Goal: Ask a question: Seek information or help from site administrators or community

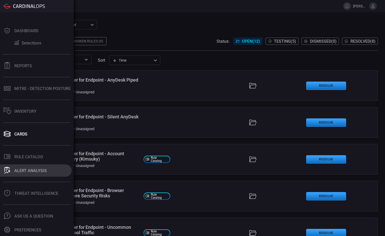
click at [31, 152] on div "ALERT ANALYSIS" at bounding box center [30, 170] width 32 height 5
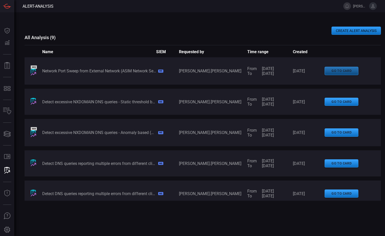
click at [253, 70] on button "go to card" at bounding box center [341, 71] width 34 height 8
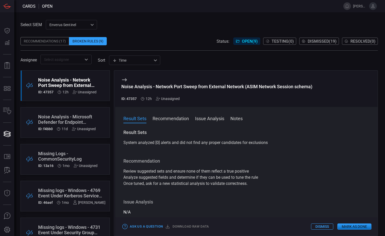
click at [168, 96] on div "Noise Analysis - Network Port Sweep from External Network (ASIM Network Session…" at bounding box center [216, 92] width 191 height 17
click at [167, 101] on div "Unassigned" at bounding box center [168, 99] width 24 height 4
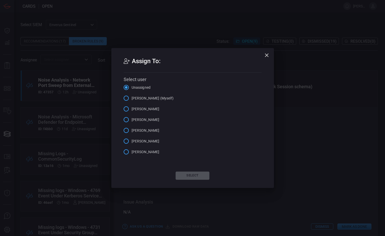
click at [133, 101] on span "[PERSON_NAME] (Myself)" at bounding box center [152, 98] width 42 height 5
click at [131, 101] on input "[PERSON_NAME] (Myself)" at bounding box center [126, 98] width 11 height 11
click at [194, 152] on button "Select" at bounding box center [192, 176] width 34 height 8
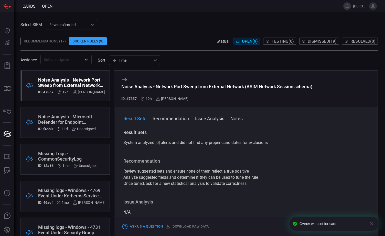
click at [73, 121] on div "Noise Analysis - Microsoft Defender for Endpoint Monitoring Task Scheduling" at bounding box center [67, 119] width 58 height 11
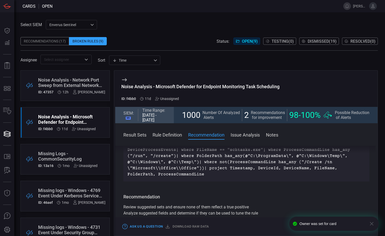
scroll to position [153, 0]
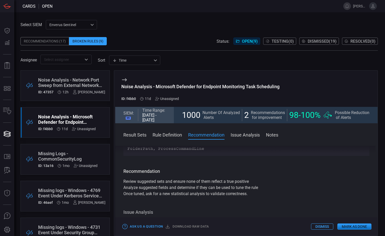
click at [154, 24] on div "Select SIEM Enverus Sentinel c91b43ff-c123-4683-be2e-f803907a5556 ​ Recommendat…" at bounding box center [198, 42] width 357 height 44
click at [59, 83] on div "Noise Analysis - Network Port Sweep from External Network (ASIM Network Session…" at bounding box center [71, 82] width 67 height 11
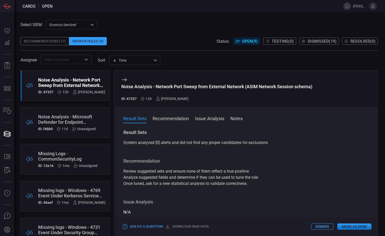
click at [175, 120] on button "Recommendation" at bounding box center [170, 118] width 36 height 6
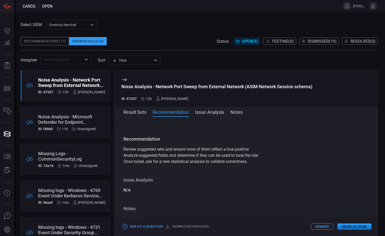
scroll to position [24, 0]
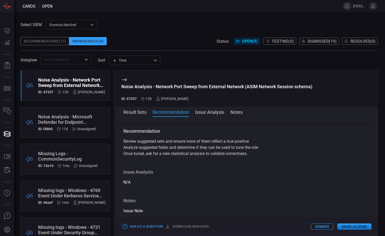
click at [206, 113] on button "Issue Analysis" at bounding box center [209, 112] width 29 height 6
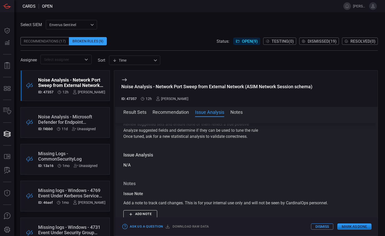
scroll to position [64, 0]
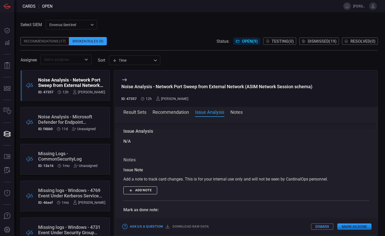
click at [135, 112] on button "Result Sets" at bounding box center [134, 112] width 23 height 6
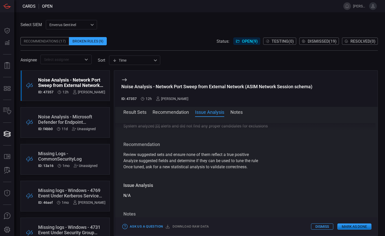
scroll to position [0, 0]
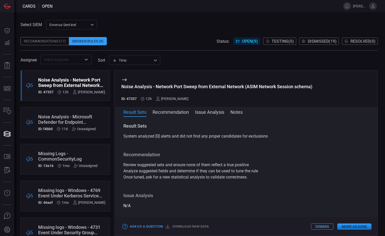
click at [58, 85] on div "Noise Analysis - Network Port Sweep from External Network (ASIM Network Session…" at bounding box center [71, 82] width 67 height 11
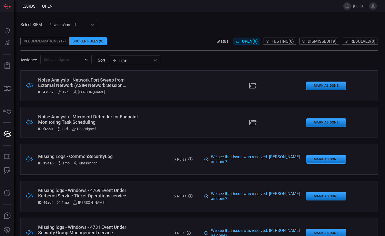
click at [86, 86] on div "Noise Analysis - Network Port Sweep from External Network (ASIM Network Session…" at bounding box center [88, 82] width 101 height 11
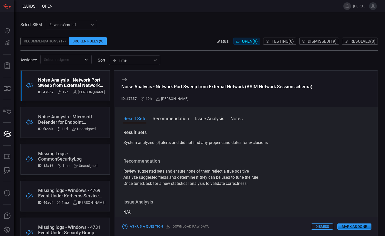
click at [180, 117] on button "Recommendation" at bounding box center [170, 118] width 36 height 6
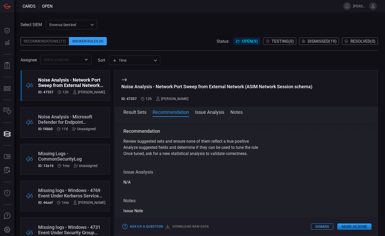
scroll to position [49, 0]
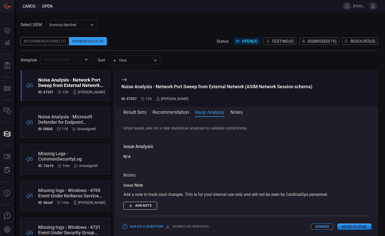
click at [232, 152] on div "Issue Note Add a note to track card changes. This is for your internal use only…" at bounding box center [246, 195] width 246 height 27
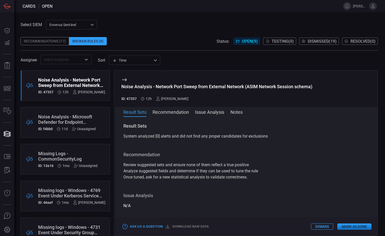
click at [167, 146] on div "Result Sets System analyzed [0] alerts and did not find any proper candidates f…" at bounding box center [246, 175] width 262 height 105
click at [92, 25] on div "Enverus Sentinel c91b43ff-c123-4683-be2e-f803907a5556 ​" at bounding box center [71, 24] width 51 height 9
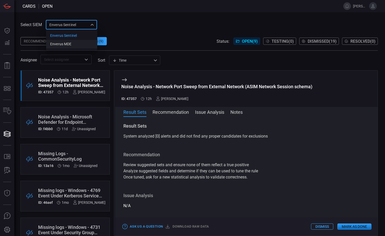
click at [58, 44] on div "Enverus MDE" at bounding box center [60, 43] width 21 height 5
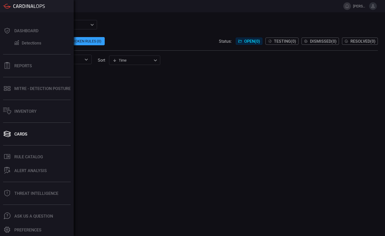
drag, startPoint x: 27, startPoint y: 112, endPoint x: 63, endPoint y: 77, distance: 50.3
click at [27, 112] on div "Inventory" at bounding box center [25, 111] width 22 height 5
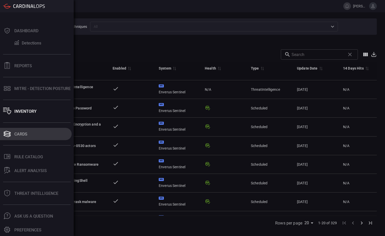
click at [23, 133] on div "Cards" at bounding box center [20, 134] width 13 height 5
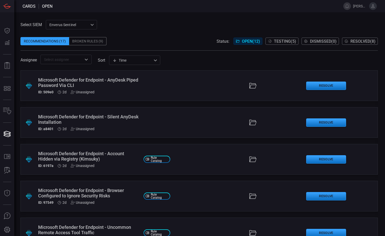
click at [92, 26] on div "Enverus Sentinel c91b43ff-c123-4683-be2e-f803907a5556 ​" at bounding box center [71, 24] width 51 height 9
click at [66, 43] on div "Enverus MDE" at bounding box center [60, 43] width 21 height 5
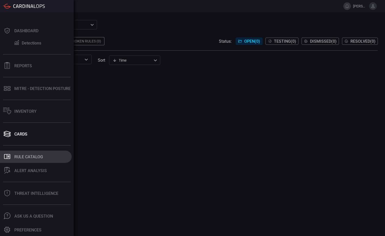
click at [27, 152] on div "Rule Catalog" at bounding box center [28, 156] width 29 height 5
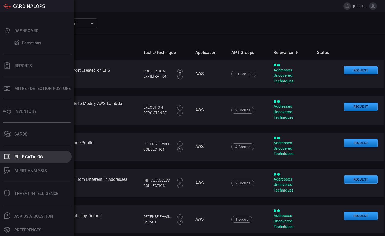
click at [30, 152] on div "Rule Catalog" at bounding box center [28, 156] width 29 height 5
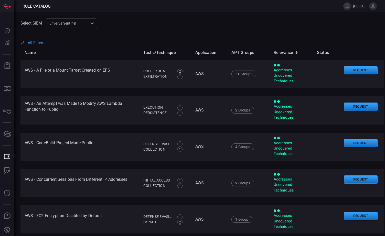
click at [111, 18] on div "Select SIEM Enverus Sentinel c91b43ff-c123-4683-be2e-f803907a5556 ​" at bounding box center [202, 22] width 364 height 9
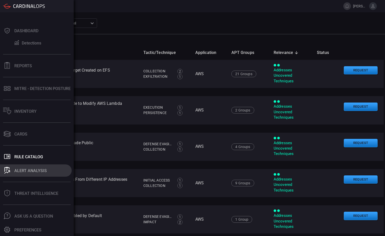
click at [25, 152] on div "ALERT ANALYSIS" at bounding box center [30, 170] width 32 height 5
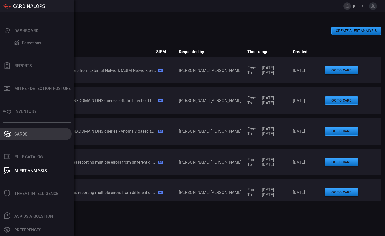
click at [22, 135] on div "Cards" at bounding box center [20, 134] width 13 height 5
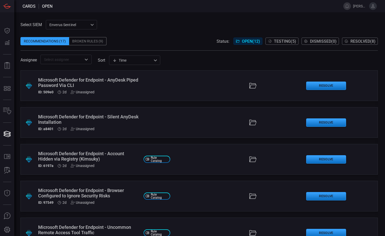
click at [88, 40] on div "Broken Rules (9)" at bounding box center [87, 41] width 37 height 8
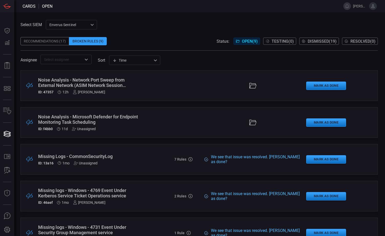
click at [35, 40] on div "Recommendations (17)" at bounding box center [44, 41] width 49 height 8
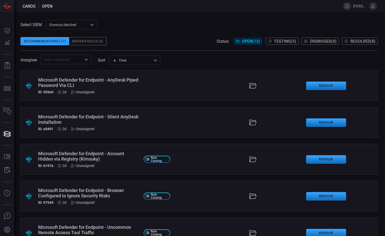
click at [253, 41] on span "Testing ( 5 )" at bounding box center [285, 41] width 22 height 5
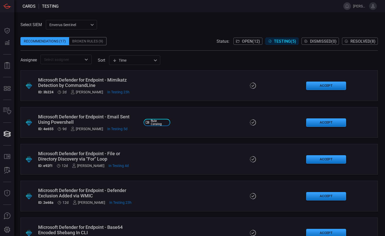
click at [243, 40] on span "Open ( 12 )" at bounding box center [251, 41] width 18 height 5
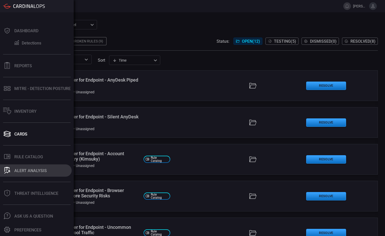
click at [25, 152] on div "ALERT ANALYSIS" at bounding box center [30, 170] width 32 height 5
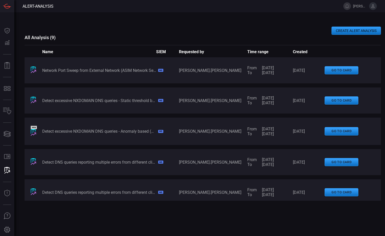
click at [120, 71] on div "Network Port Sweep from External Network (ASIM Network Session schema)" at bounding box center [99, 70] width 114 height 5
click at [253, 69] on button "go to card" at bounding box center [341, 70] width 34 height 8
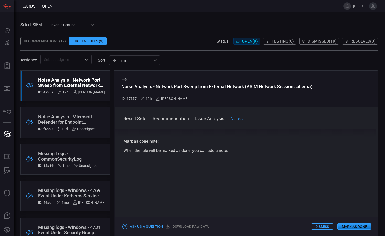
scroll to position [149, 0]
click at [146, 152] on button "Ask Us a Question" at bounding box center [142, 227] width 43 height 8
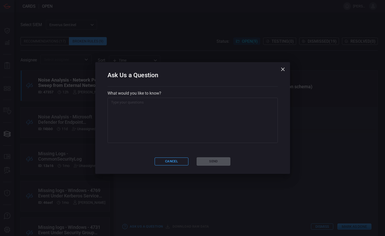
click at [117, 104] on textarea at bounding box center [192, 120] width 163 height 41
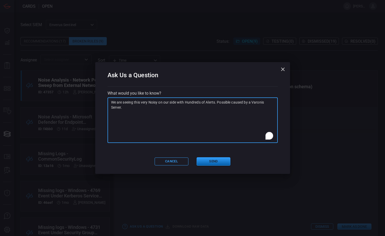
type textarea "We are seeing this very Noisy on our side with Hundreds of Alerts. Possible cau…"
click at [222, 152] on button "Send" at bounding box center [213, 161] width 34 height 8
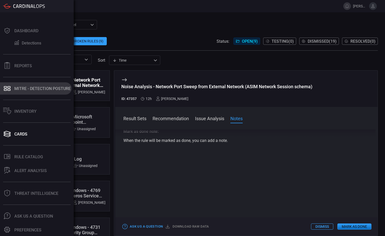
click at [30, 89] on div "MITRE - Detection Posture" at bounding box center [42, 88] width 56 height 5
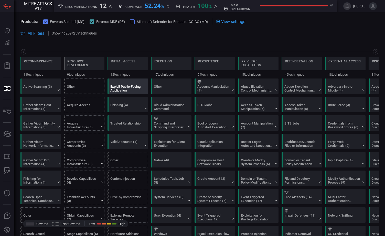
scroll to position [0, 67]
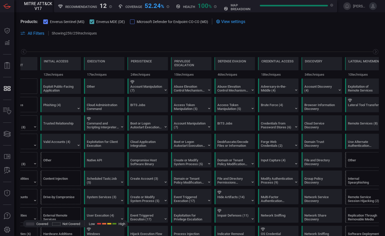
click at [223, 39] on span at bounding box center [199, 39] width 358 height 6
click at [132, 41] on span at bounding box center [199, 39] width 358 height 6
click at [92, 21] on icon at bounding box center [91, 21] width 3 height 3
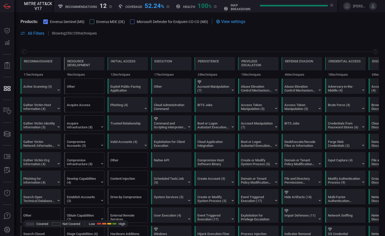
scroll to position [0, 67]
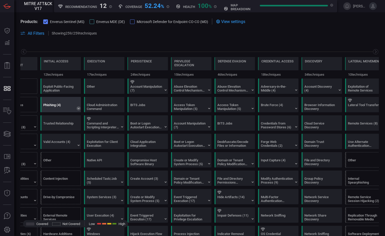
click at [79, 108] on icon at bounding box center [78, 108] width 2 height 1
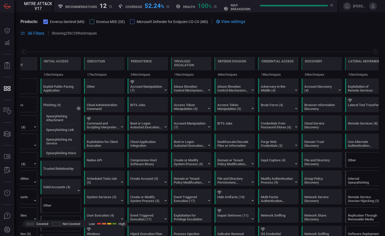
click at [92, 21] on div at bounding box center [91, 21] width 5 height 5
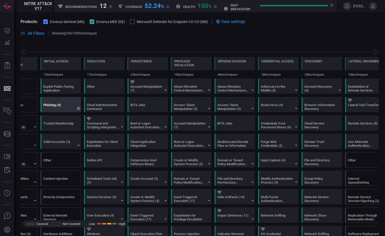
click at [80, 108] on icon at bounding box center [78, 108] width 4 height 4
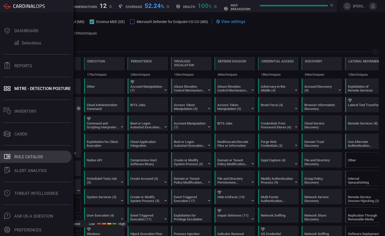
click at [28, 152] on div "Rule Catalog" at bounding box center [28, 156] width 29 height 5
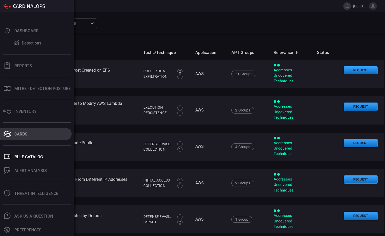
click at [25, 134] on div "Cards" at bounding box center [20, 134] width 13 height 5
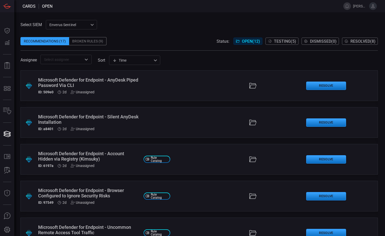
click at [90, 42] on div "Broken Rules (9)" at bounding box center [87, 41] width 37 height 8
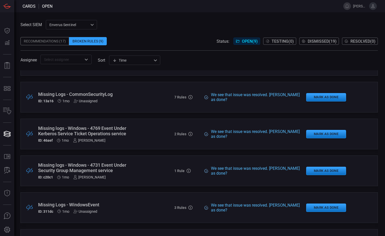
scroll to position [51, 0]
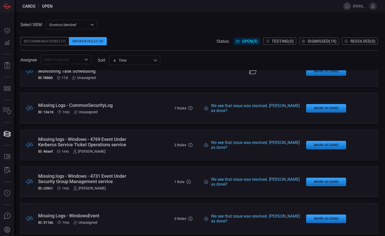
click at [126, 107] on div "Missing Logs - CommonSecurityLog" at bounding box center [88, 105] width 101 height 5
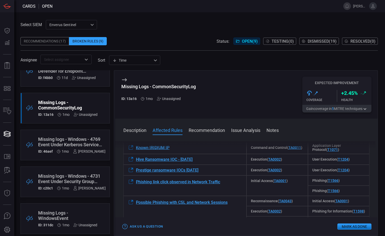
scroll to position [128, 0]
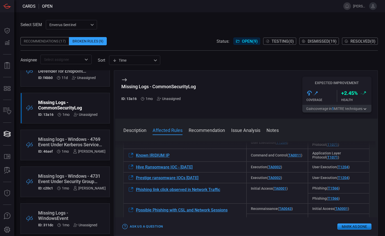
click at [196, 67] on span at bounding box center [198, 67] width 357 height 6
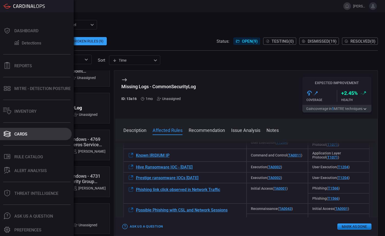
click at [21, 133] on div "Cards" at bounding box center [20, 134] width 13 height 5
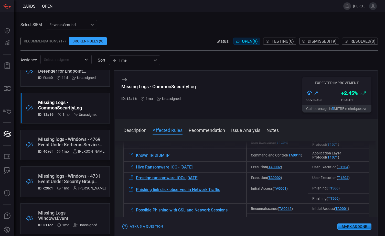
click at [80, 39] on div "Broken Rules (9)" at bounding box center [88, 41] width 38 height 8
click at [71, 111] on div "Missing Logs - CommonSecurityLog ID: 13a16 1mo Unassigned" at bounding box center [67, 108] width 59 height 17
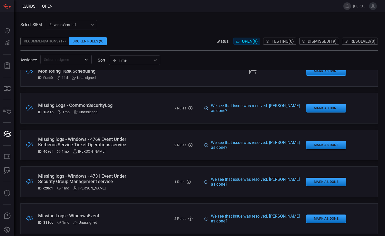
click at [139, 148] on div ".broken_cards_icon_0{fill:#39A4FF;} .broken_cards_icon_1{fill:none;stroke:#1918…" at bounding box center [198, 145] width 357 height 31
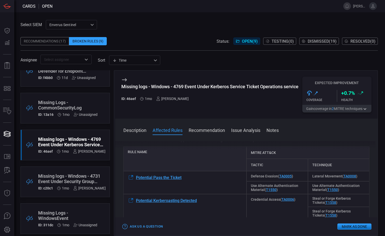
scroll to position [77, 0]
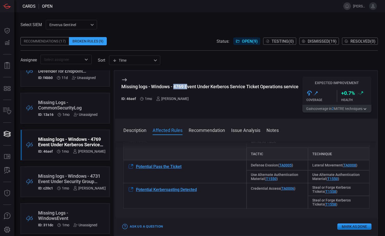
drag, startPoint x: 175, startPoint y: 86, endPoint x: 188, endPoint y: 86, distance: 13.3
click at [188, 86] on div "Missing logs - Windows - 4769 Event Under Kerberos Service Ticket Operations se…" at bounding box center [209, 86] width 177 height 5
click at [209, 129] on button "Recommendation" at bounding box center [206, 130] width 36 height 6
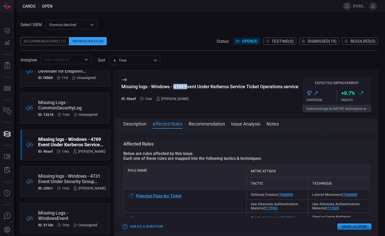
scroll to position [51, 0]
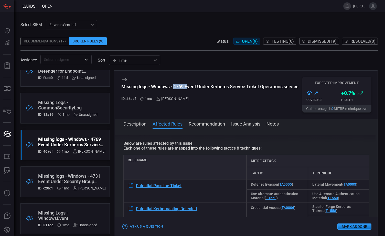
click at [175, 87] on div "Missing logs - Windows - 4769 Event Under Kerberos Service Ticket Operations se…" at bounding box center [209, 86] width 177 height 5
drag, startPoint x: 172, startPoint y: 86, endPoint x: 184, endPoint y: 86, distance: 11.8
click at [184, 86] on div "Missing logs - Windows - 4769 Event Under Kerberos Service Ticket Operations se…" at bounding box center [209, 86] width 177 height 5
click at [68, 152] on div "Missing logs - Windows - 4731 Event Under Security Group Management service" at bounding box center [71, 178] width 67 height 11
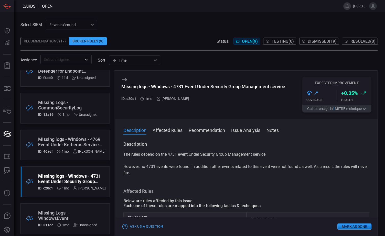
click at [74, 144] on div "Missing logs - Windows - 4769 Event Under Kerberos Service Ticket Operations se…" at bounding box center [71, 142] width 67 height 11
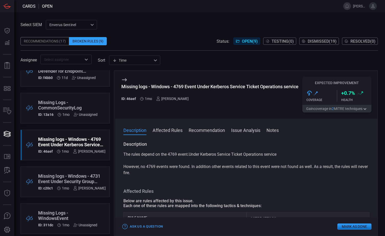
click at [74, 152] on div "Missing logs - Windows - 4731 Event Under Security Group Management service" at bounding box center [71, 178] width 67 height 11
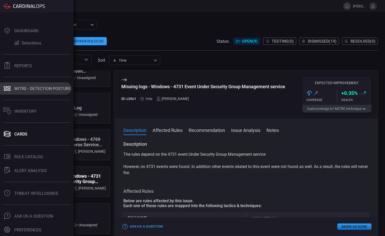
click at [25, 91] on div "MITRE - Detection Posture" at bounding box center [42, 88] width 56 height 5
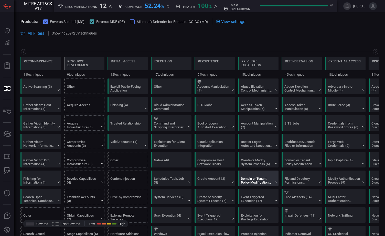
scroll to position [0, 67]
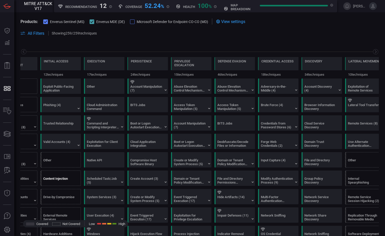
click at [63, 152] on div "Content Injection" at bounding box center [59, 181] width 32 height 8
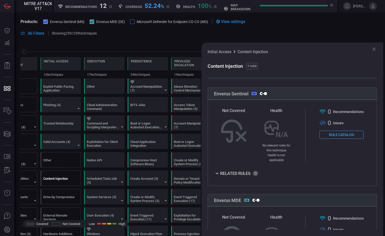
scroll to position [102, 0]
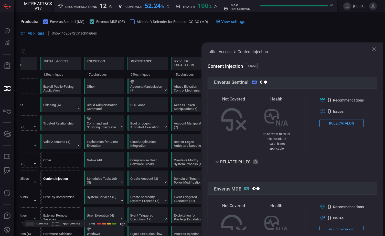
click at [253, 120] on button "Rule Catalog" at bounding box center [341, 123] width 44 height 8
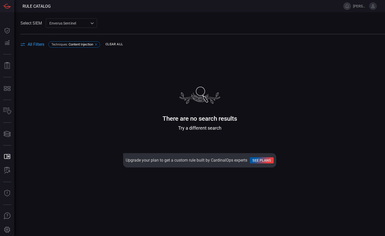
click at [98, 42] on icon at bounding box center [96, 44] width 4 height 4
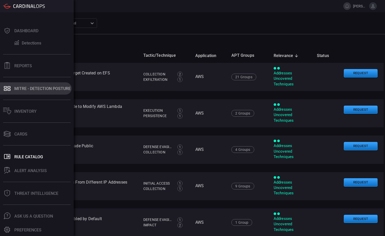
click at [19, 89] on div "MITRE - Detection Posture" at bounding box center [42, 88] width 56 height 5
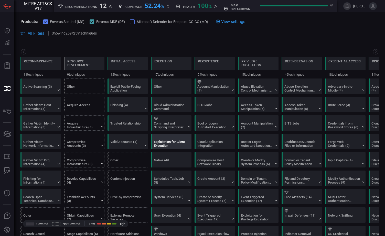
scroll to position [0, 67]
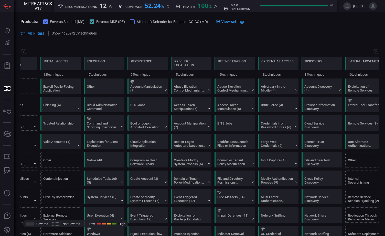
drag, startPoint x: 119, startPoint y: 37, endPoint x: 207, endPoint y: 39, distance: 88.5
click at [207, 39] on span at bounding box center [199, 39] width 358 height 6
click at [253, 152] on div "Remote Service Session Hijacking (2)" at bounding box center [363, 199] width 32 height 8
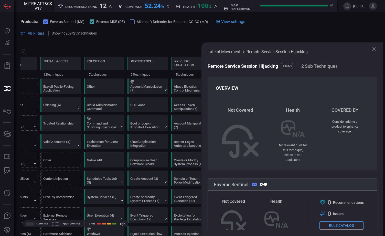
scroll to position [51, 0]
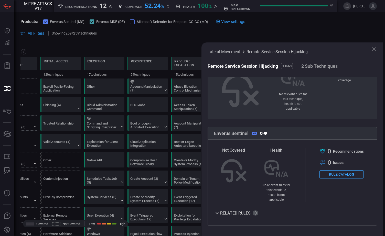
click at [253, 152] on button "Rule Catalog" at bounding box center [341, 174] width 44 height 8
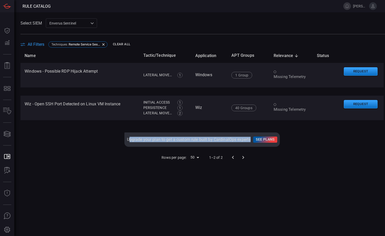
drag, startPoint x: 125, startPoint y: 141, endPoint x: 247, endPoint y: 140, distance: 122.7
click at [247, 140] on div "Upgrade your plan to get a custom rule built by CardinalOps experts See plans" at bounding box center [201, 139] width 155 height 14
click at [194, 152] on body "Rule Catalog jared.roese Dashboard Dashboard Detections Detections Reports Repo…" at bounding box center [192, 118] width 385 height 236
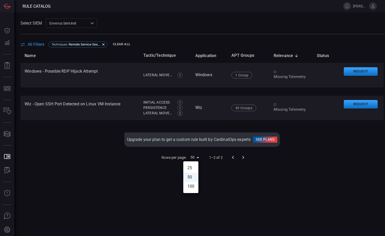
click at [124, 152] on div at bounding box center [192, 118] width 385 height 236
click at [57, 142] on td "Upgrade your plan to get a custom rule built by CardinalOps experts See plans" at bounding box center [201, 139] width 363 height 22
click at [77, 143] on td "Upgrade your plan to get a custom rule built by CardinalOps experts See plans" at bounding box center [201, 139] width 363 height 22
click at [83, 152] on div "Rows per page: 50 50 1–2 of 2" at bounding box center [201, 157] width 363 height 13
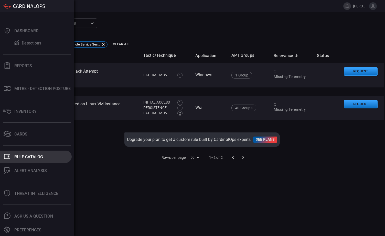
click at [32, 152] on div "Rule Catalog" at bounding box center [28, 156] width 29 height 5
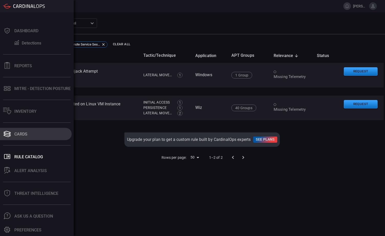
click at [20, 132] on div "Cards" at bounding box center [20, 134] width 13 height 5
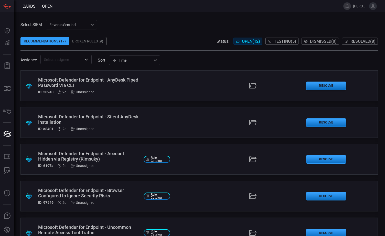
click at [253, 42] on span "Testing ( 5 )" at bounding box center [285, 41] width 22 height 5
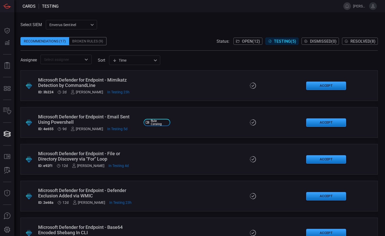
click at [186, 85] on div ".suggested_cards_icon{fill:url(#suggested_cards_icon);} Microsoft Defender for …" at bounding box center [198, 85] width 357 height 31
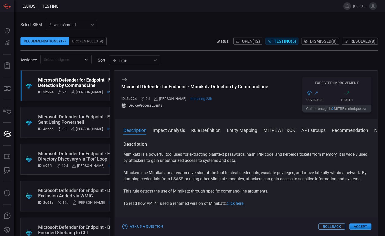
click at [253, 41] on span "Resolved ( 8 )" at bounding box center [362, 41] width 25 height 5
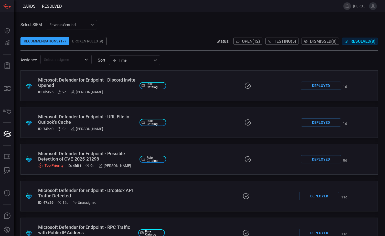
click at [253, 41] on span "Testing ( 5 )" at bounding box center [285, 41] width 22 height 5
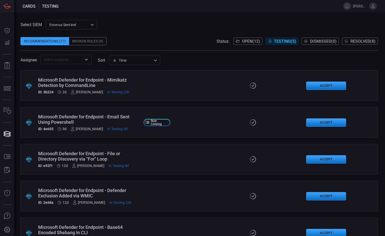
click at [245, 18] on div "Select SIEM Enverus Sentinel c91b43ff-c123-4683-be2e-f803907a5556 ​ Recommendat…" at bounding box center [199, 124] width 370 height 224
click at [127, 34] on span at bounding box center [198, 33] width 357 height 8
click at [90, 24] on div "Enverus Sentinel c91b43ff-c123-4683-be2e-f803907a5556 ​" at bounding box center [71, 24] width 51 height 9
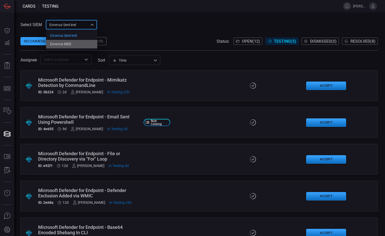
click at [63, 43] on div "Enverus MDE" at bounding box center [60, 43] width 21 height 5
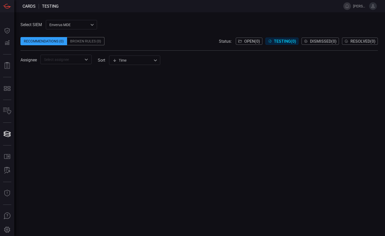
click at [132, 27] on div "Select SIEM Enverus MDE bf66557a-6948-430c-a79d-83d47c1d8503 ​ Recommendations …" at bounding box center [198, 42] width 357 height 44
drag, startPoint x: 207, startPoint y: 106, endPoint x: 204, endPoint y: 105, distance: 3.4
click at [207, 105] on div at bounding box center [198, 153] width 357 height 166
click at [67, 25] on div "Enverus MDE bf66557a-6948-430c-a79d-83d47c1d8503 Enverus Sentinel Enverus MDE ​" at bounding box center [71, 24] width 51 height 9
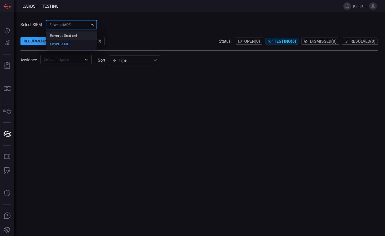
click at [68, 37] on div "Enverus Sentinel" at bounding box center [63, 35] width 27 height 5
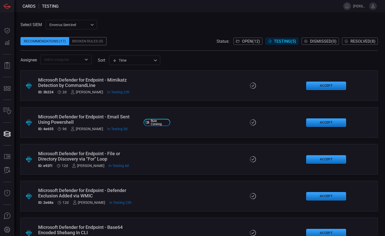
click at [153, 24] on div "Select SIEM Enverus Sentinel c91b43ff-c123-4683-be2e-f803907a5556 ​ Recommendat…" at bounding box center [198, 42] width 357 height 44
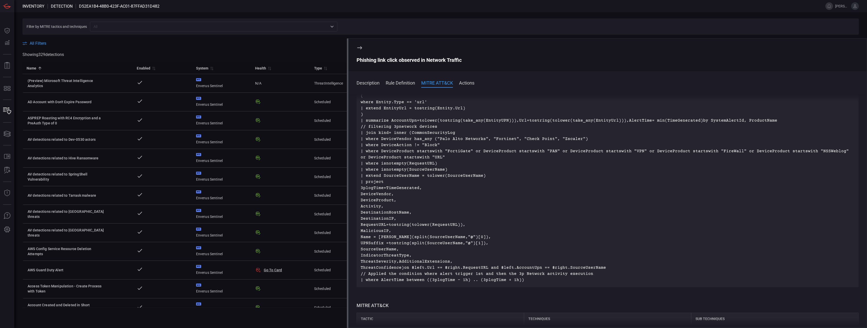
scroll to position [205, 0]
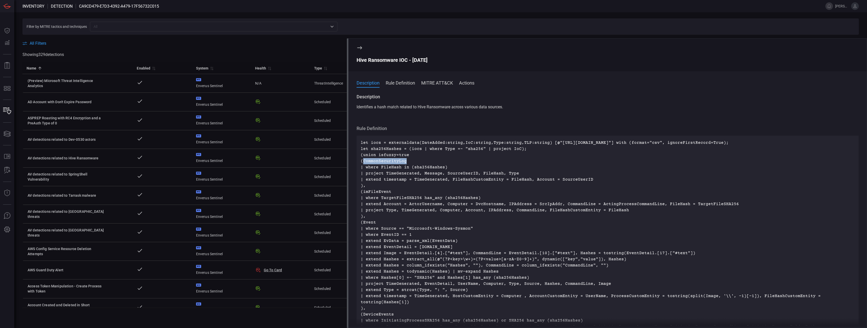
drag, startPoint x: 408, startPoint y: 166, endPoint x: 364, endPoint y: 166, distance: 44.5
click at [364, 166] on p "let iocs = externaldata(DateAdded:string,IoC:string,Type:string,TLP:string) [@"…" at bounding box center [608, 293] width 494 height 307
drag, startPoint x: 364, startPoint y: 166, endPoint x: 372, endPoint y: 167, distance: 7.9
copy p "CommonSecurityLog"
drag, startPoint x: 433, startPoint y: 59, endPoint x: 357, endPoint y: 58, distance: 76.2
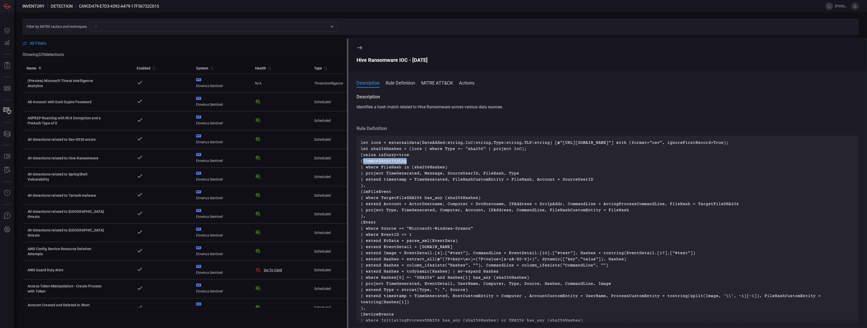
click at [357, 58] on div "Hive Ransomware IOC - July 2022" at bounding box center [608, 60] width 502 height 6
drag, startPoint x: 357, startPoint y: 58, endPoint x: 366, endPoint y: 62, distance: 9.9
copy div "Hive Ransomware IOC - July 2022"
drag, startPoint x: 376, startPoint y: 35, endPoint x: 364, endPoint y: 43, distance: 15.1
click at [374, 36] on span at bounding box center [440, 38] width 837 height 6
